Goal: Task Accomplishment & Management: Manage account settings

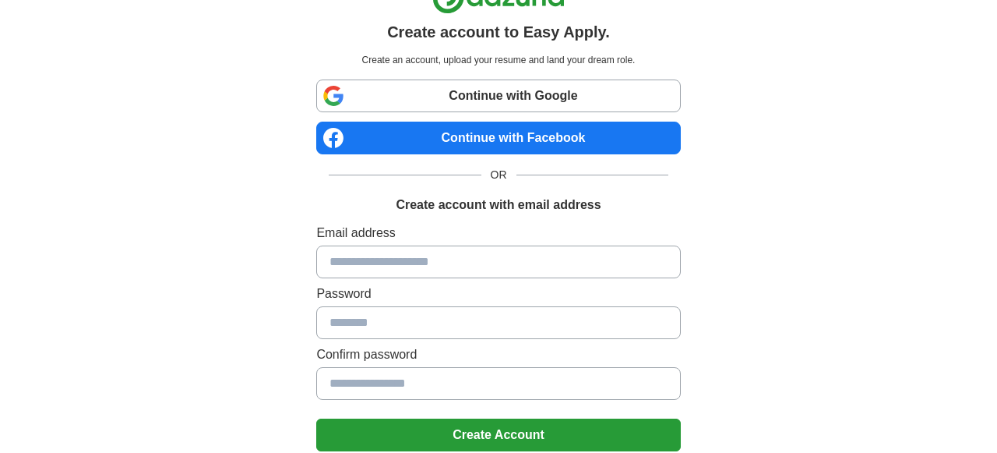
scroll to position [33, 0]
click at [400, 264] on input at bounding box center [498, 261] width 364 height 33
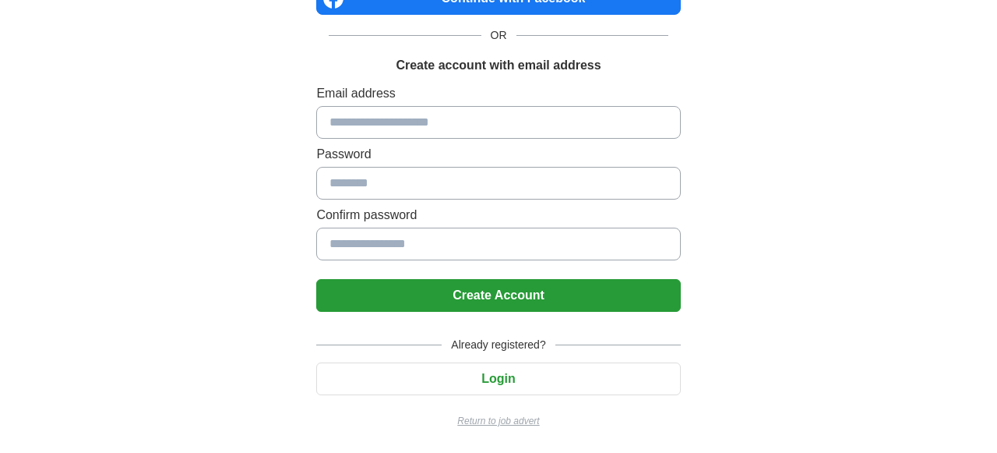
click at [464, 370] on button "Login" at bounding box center [498, 378] width 364 height 33
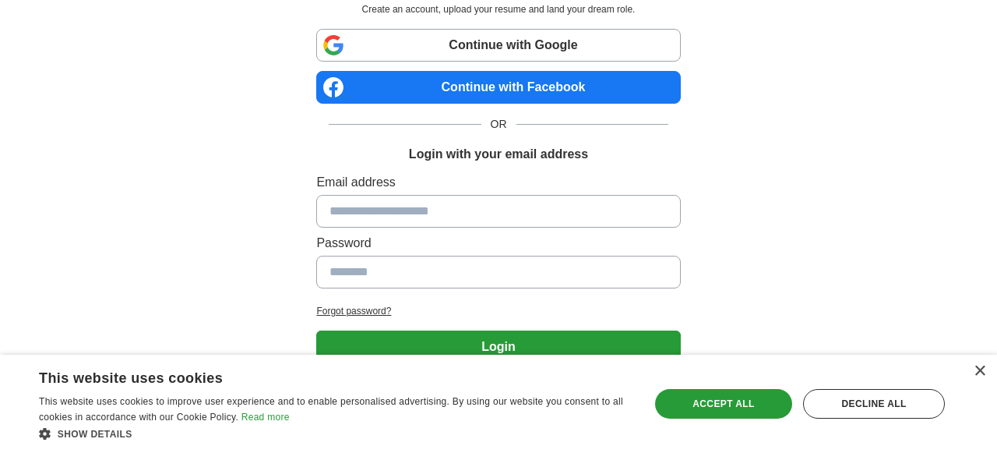
scroll to position [136, 0]
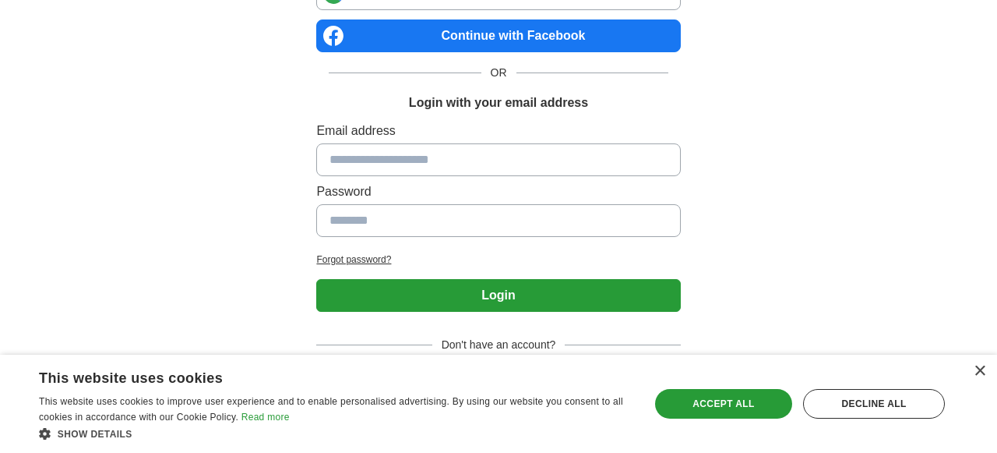
click at [446, 177] on div "Email address Password" at bounding box center [498, 181] width 364 height 121
click at [445, 168] on input at bounding box center [498, 159] width 364 height 33
click at [421, 160] on input at bounding box center [498, 159] width 364 height 33
